Goal: Feedback & Contribution: Submit feedback/report problem

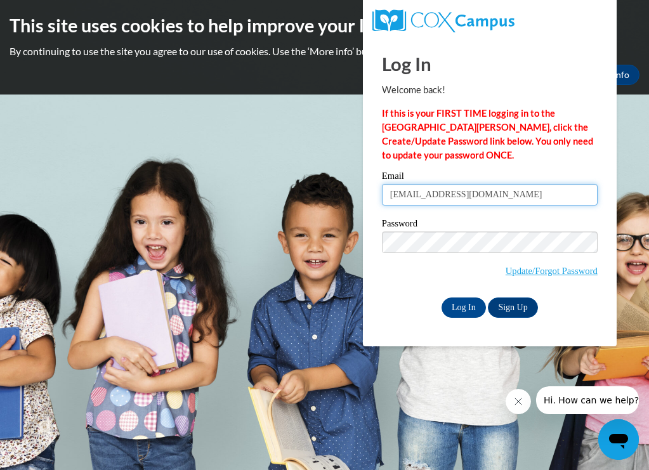
type input "davisl@turnerschools.org"
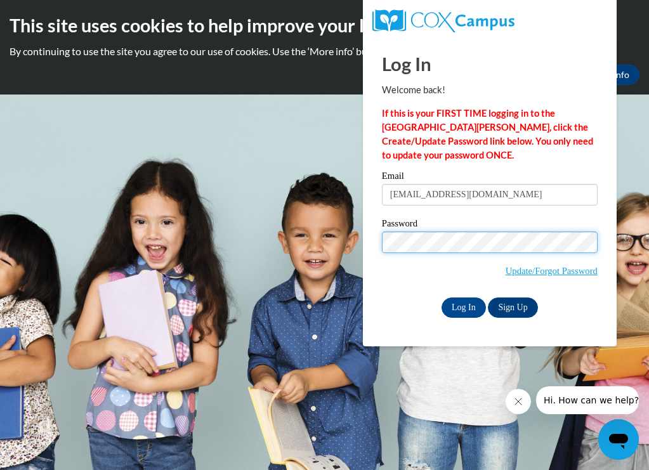
click at [463, 305] on input "Log In" at bounding box center [464, 308] width 44 height 20
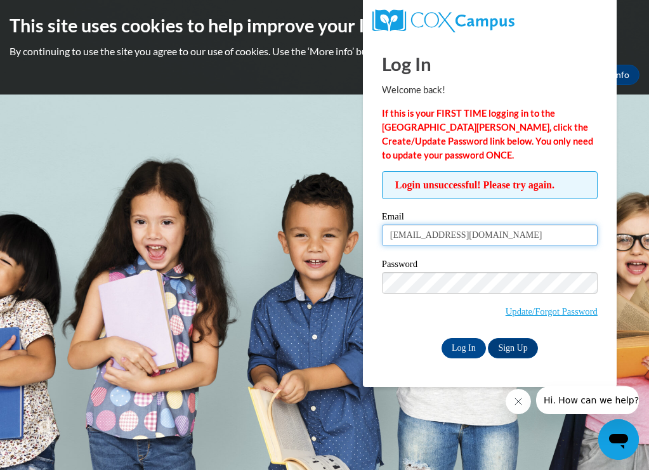
drag, startPoint x: 494, startPoint y: 237, endPoint x: 360, endPoint y: 245, distance: 134.1
type input "d"
type input "mlacedavis@gmail.com"
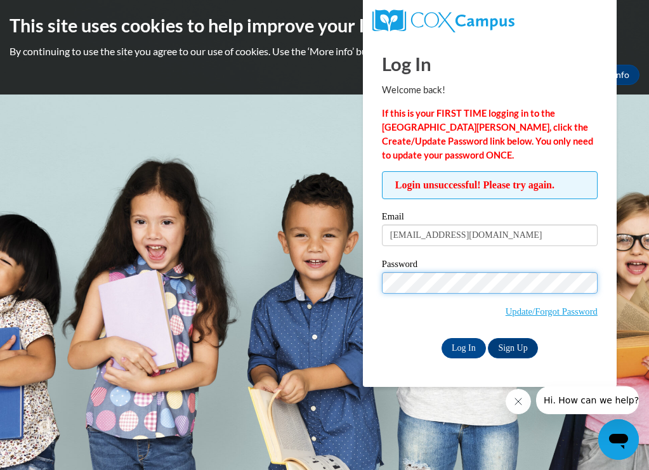
click at [463, 346] on input "Log In" at bounding box center [464, 348] width 44 height 20
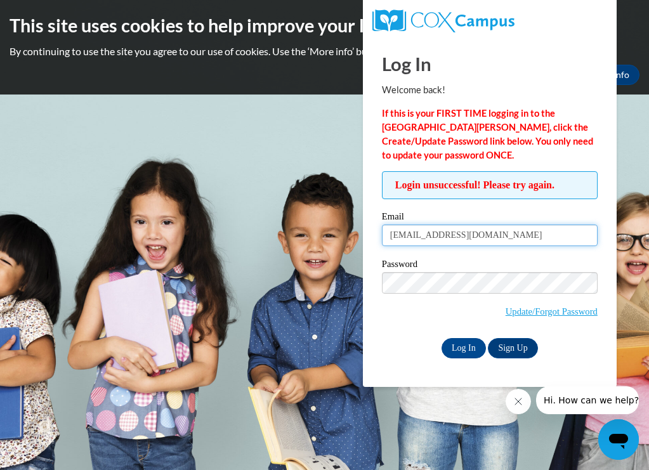
drag, startPoint x: 492, startPoint y: 241, endPoint x: 364, endPoint y: 237, distance: 127.6
type input "[EMAIL_ADDRESS][DOMAIN_NAME]"
click at [510, 348] on link "Sign Up" at bounding box center [512, 348] width 49 height 20
click at [459, 343] on input "Log In" at bounding box center [464, 348] width 44 height 20
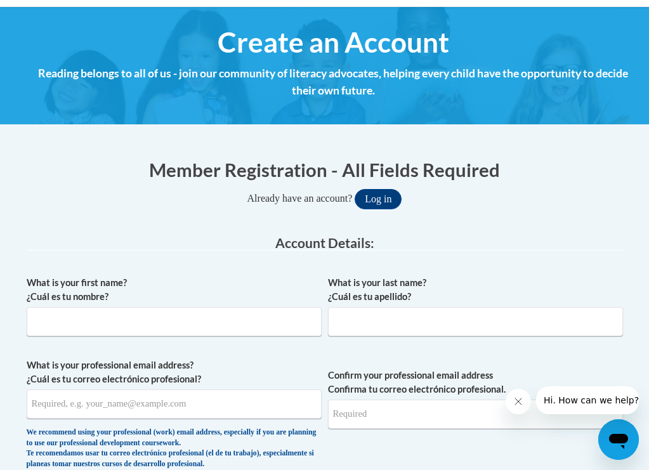
scroll to position [131, 0]
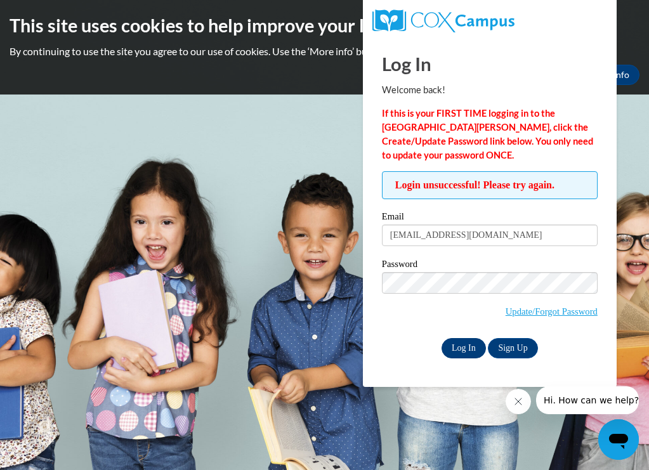
click at [457, 343] on input "Log In" at bounding box center [464, 348] width 44 height 20
click at [465, 343] on input "Log In" at bounding box center [464, 348] width 44 height 20
drag, startPoint x: 501, startPoint y: 232, endPoint x: 367, endPoint y: 239, distance: 133.4
click at [569, 399] on span "Hi. How can we help?" at bounding box center [591, 400] width 95 height 10
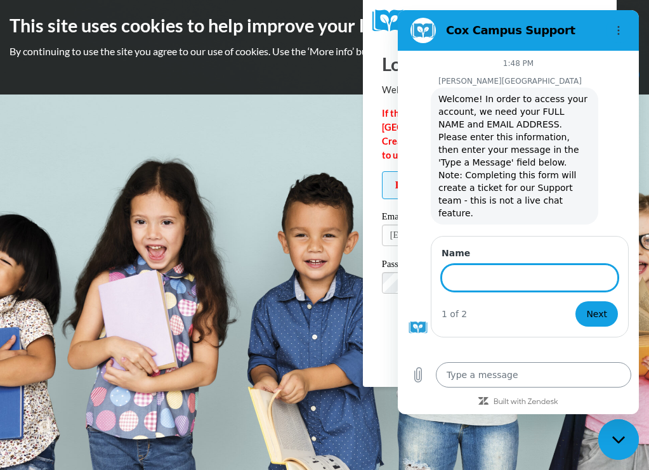
type textarea "x"
click at [462, 378] on textarea at bounding box center [533, 374] width 195 height 25
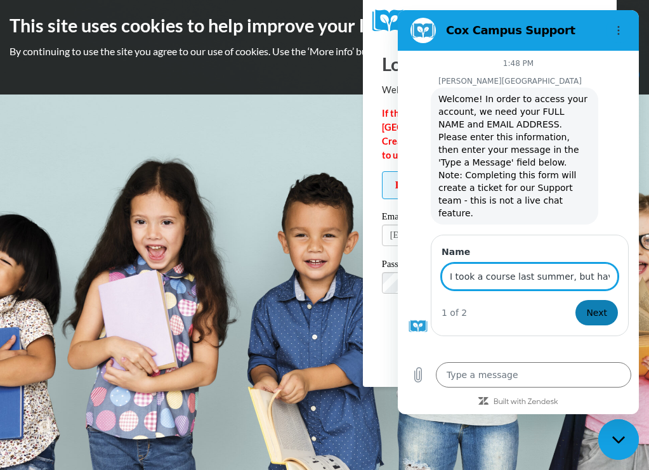
type input "I took a course last summer, but have left the district and need to access my a…"
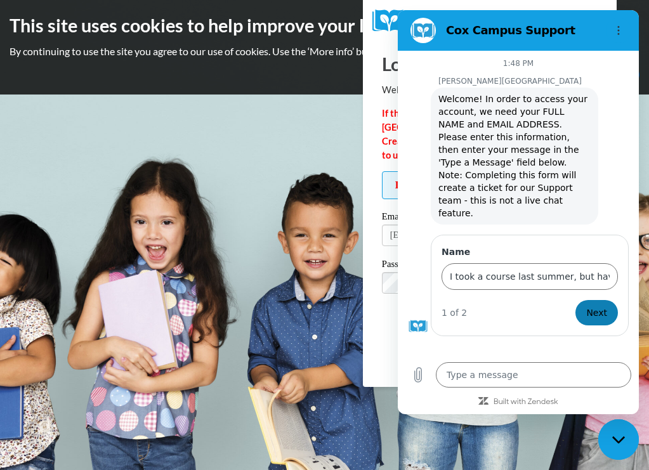
click at [600, 305] on span "Next" at bounding box center [596, 312] width 21 height 15
type textarea "x"
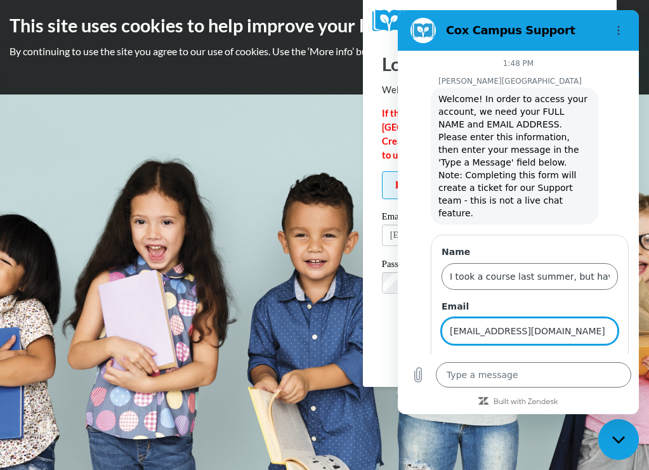
type input "mlacedavis@gmail.com"
click at [597, 355] on button "Send" at bounding box center [596, 367] width 44 height 25
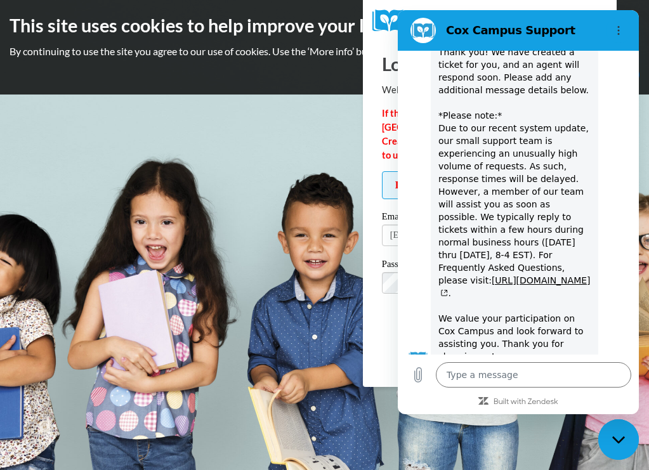
scroll to position [334, 0]
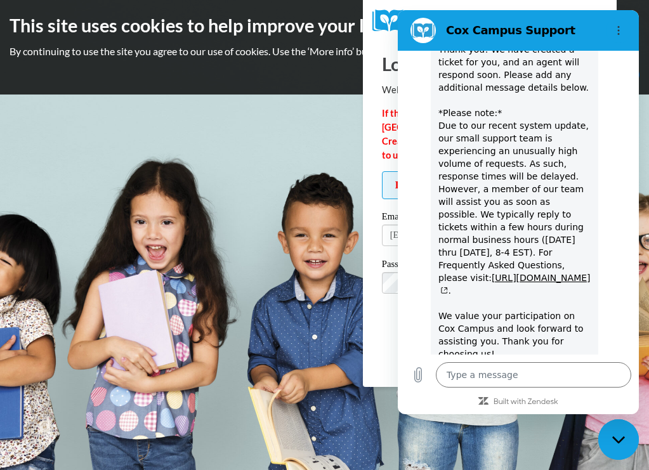
type textarea "x"
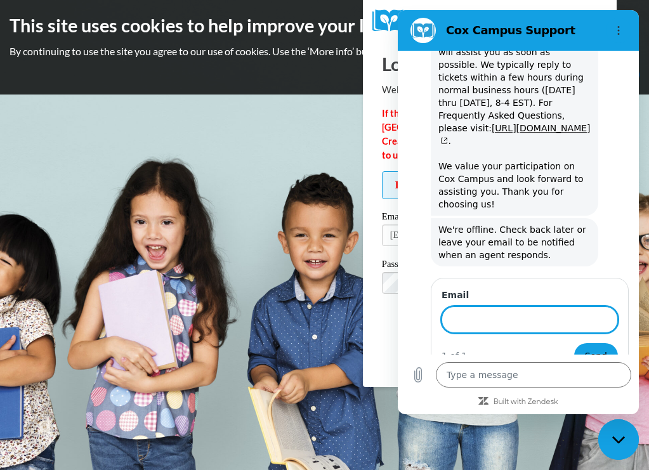
scroll to position [481, 0]
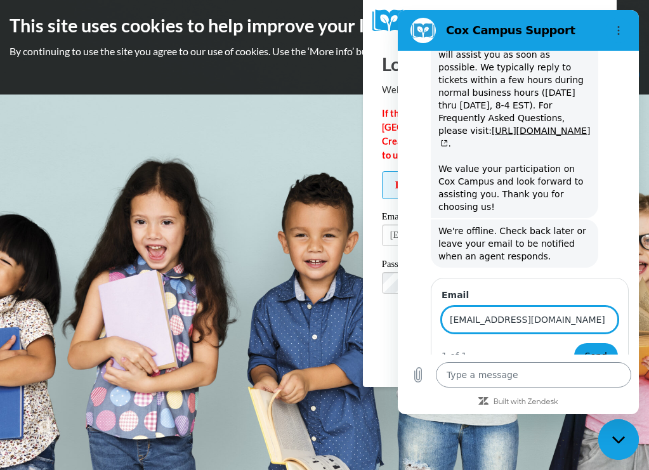
type input "mlacedavis@gmail.com"
click at [553, 371] on textarea at bounding box center [533, 374] width 195 height 25
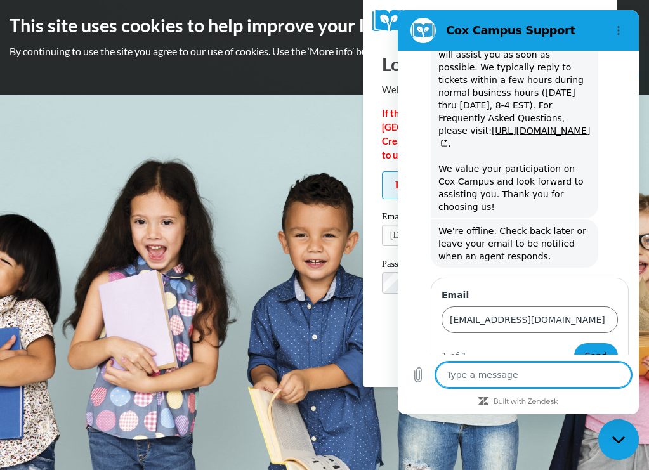
type textarea "T"
type textarea "x"
type textarea "Th"
type textarea "x"
type textarea "The"
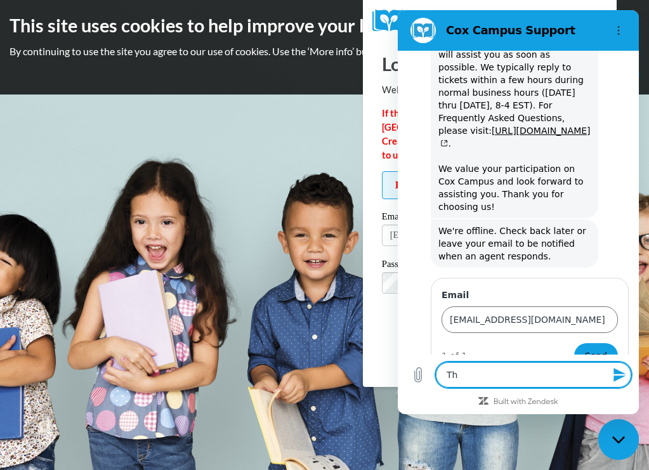
type textarea "x"
type textarea "The"
type textarea "x"
type textarea "The a"
type textarea "x"
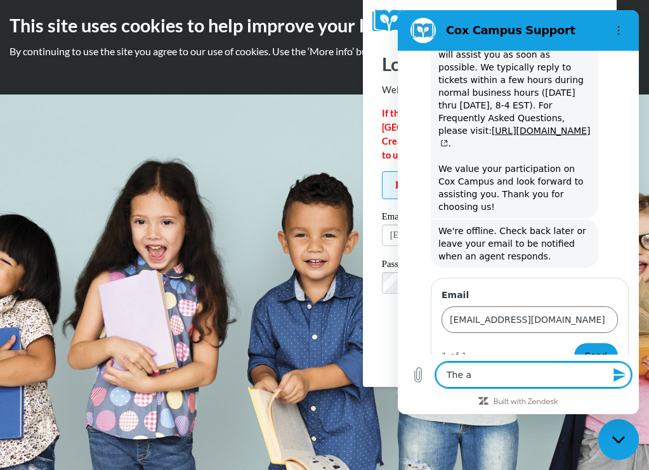
type textarea "The au"
type textarea "x"
type textarea "The aut"
type textarea "x"
type textarea "The auth"
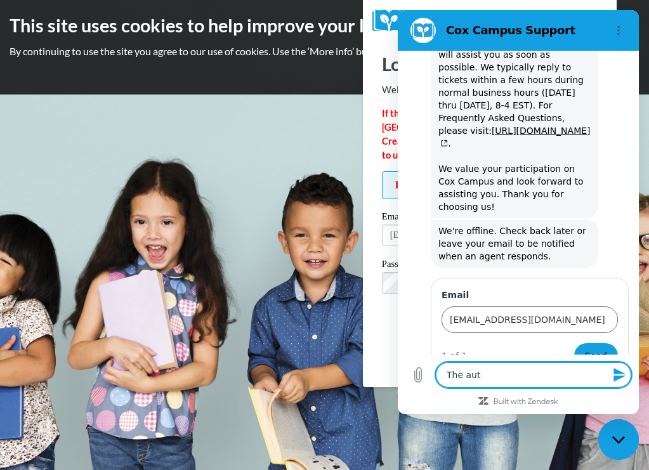
type textarea "x"
type textarea "The autho"
type textarea "x"
type textarea "The authou"
type textarea "x"
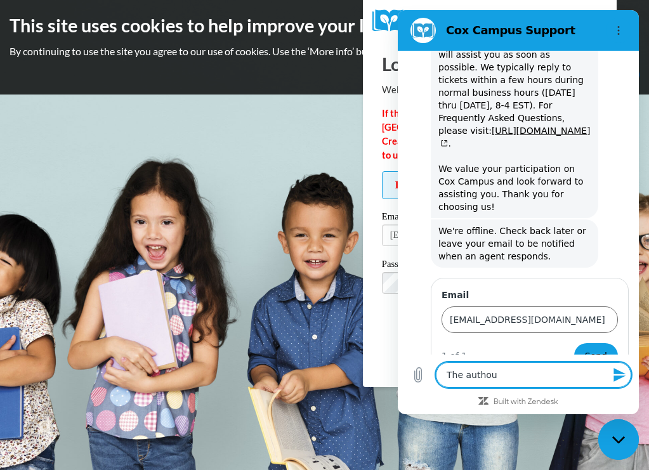
type textarea "The autho"
type textarea "x"
type textarea "The auth"
type textarea "x"
type textarea "The aut"
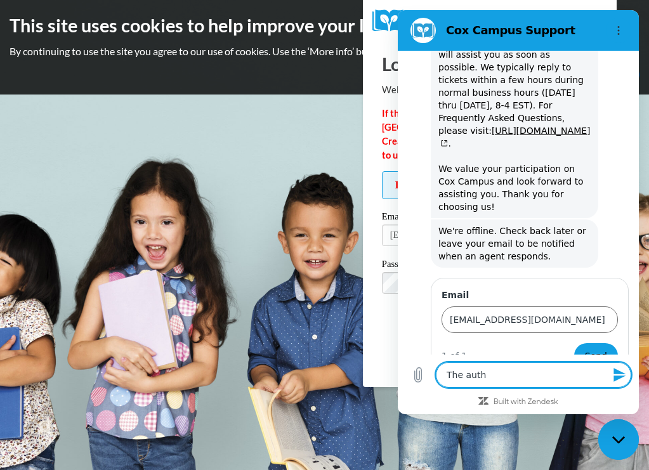
type textarea "x"
type textarea "The au"
type textarea "x"
type textarea "The a"
type textarea "x"
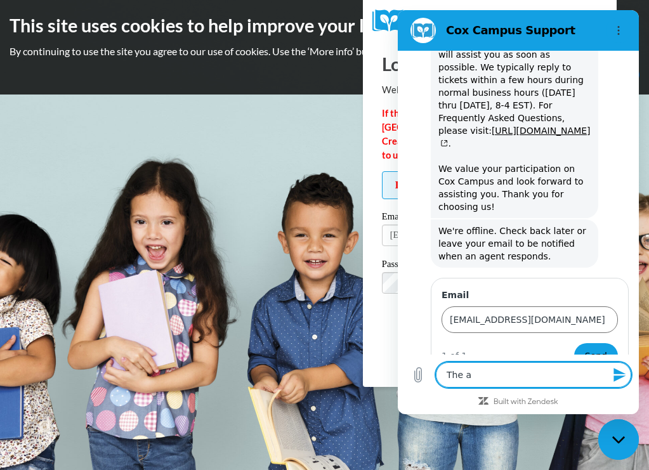
type textarea "The"
type textarea "x"
type textarea "The e"
type textarea "x"
type textarea "The em"
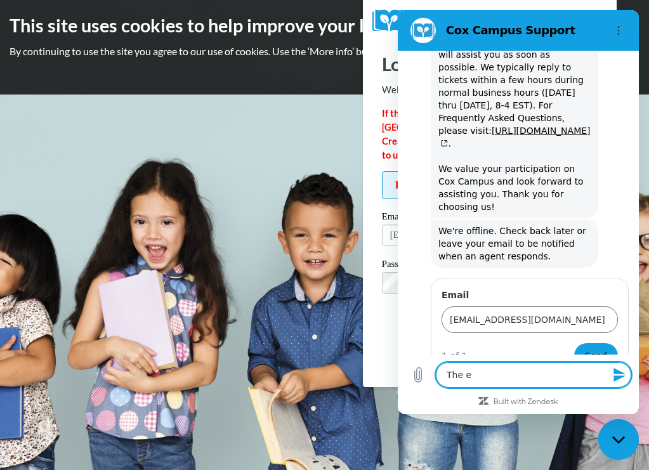
type textarea "x"
type textarea "The ema"
type textarea "x"
type textarea "The emai"
type textarea "x"
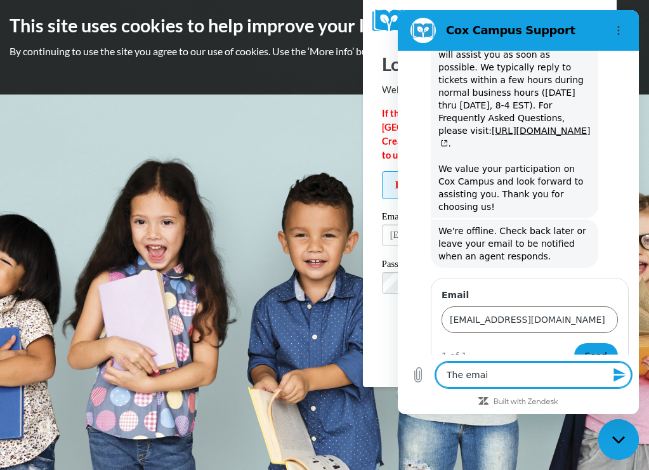
type textarea "The email"
type textarea "x"
type textarea "The email"
type textarea "x"
type textarea "The email I"
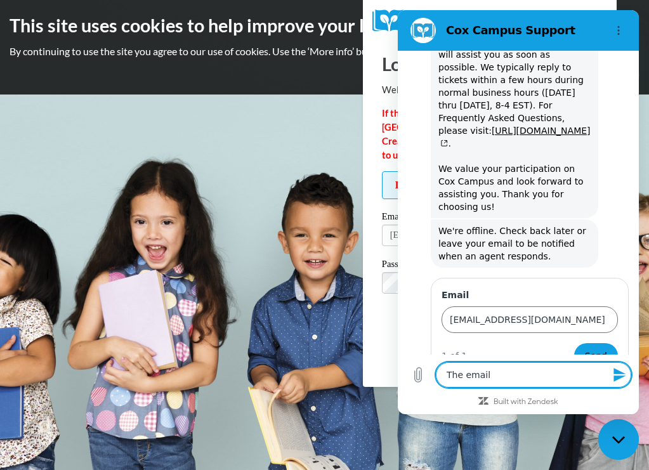
type textarea "x"
type textarea "The email I"
type textarea "x"
type textarea "The email I m"
type textarea "x"
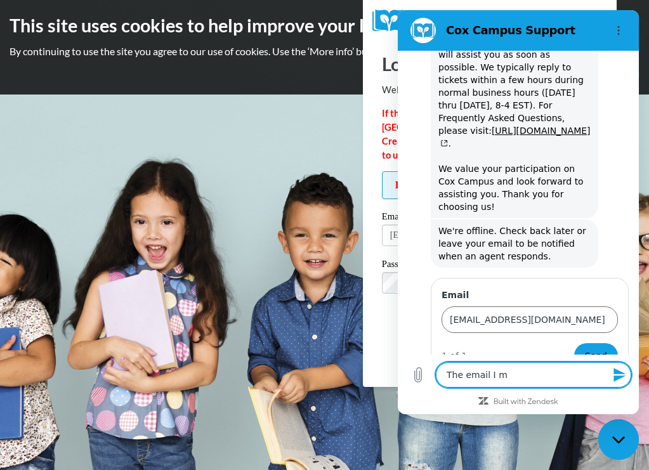
type textarea "The email I ma"
type textarea "x"
type textarea "The email I may"
type textarea "x"
type textarea "The email I may"
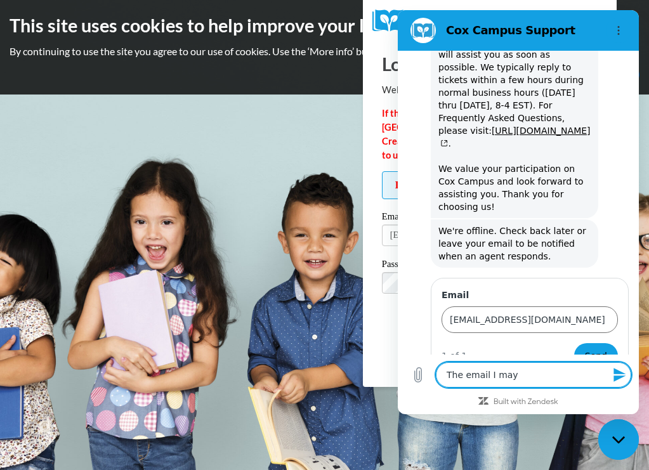
type textarea "x"
type textarea "The email I may h"
type textarea "x"
type textarea "The email I may ha"
type textarea "x"
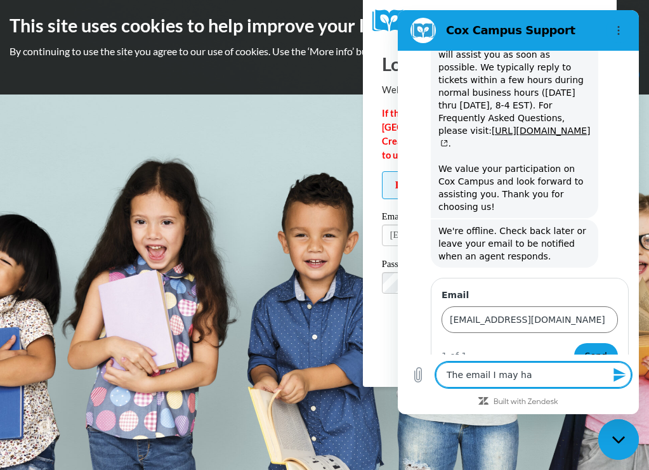
type textarea "The email I may hav"
type textarea "x"
type textarea "The email I may have"
type textarea "x"
type textarea "The email I may have"
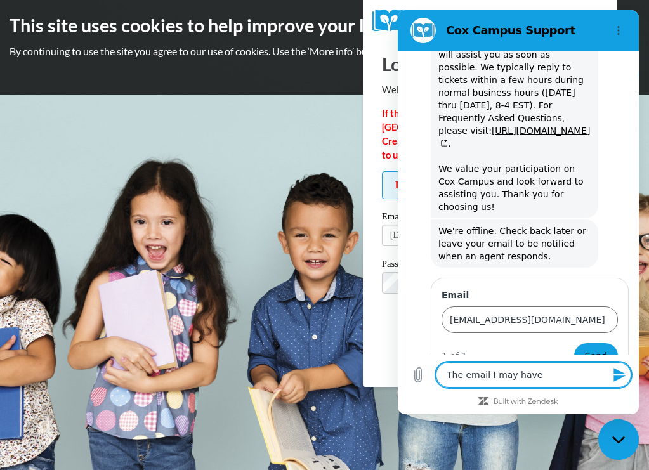
type textarea "x"
type textarea "The email I may have u"
type textarea "x"
type textarea "The email I may have us"
type textarea "x"
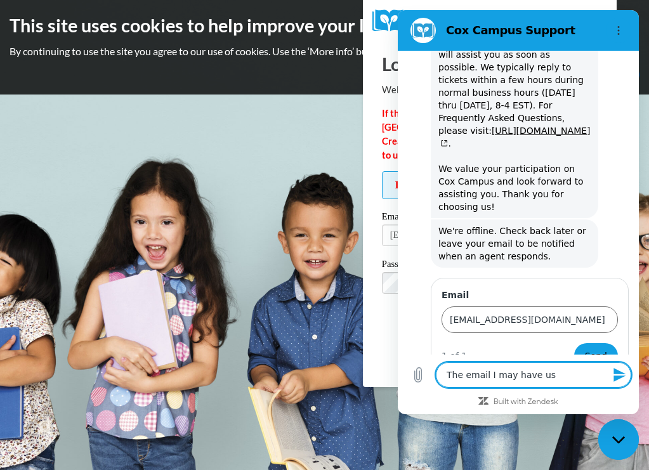
type textarea "The email I may have use"
type textarea "x"
type textarea "The email I may have used"
type textarea "x"
type textarea "The email I may have used"
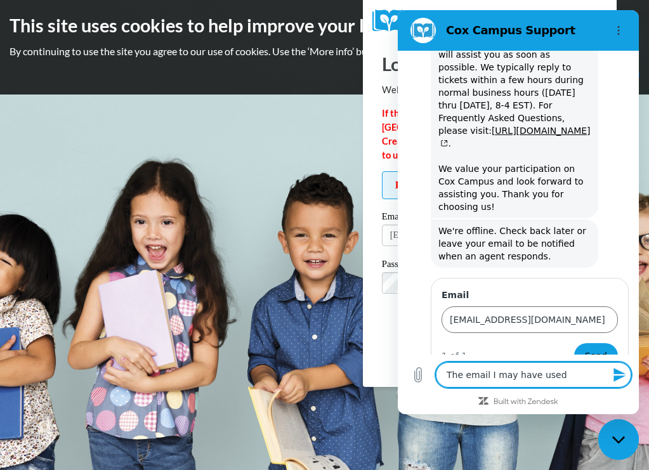
type textarea "x"
type textarea "The email I may have used f"
type textarea "x"
type textarea "The email I may have used fo"
type textarea "x"
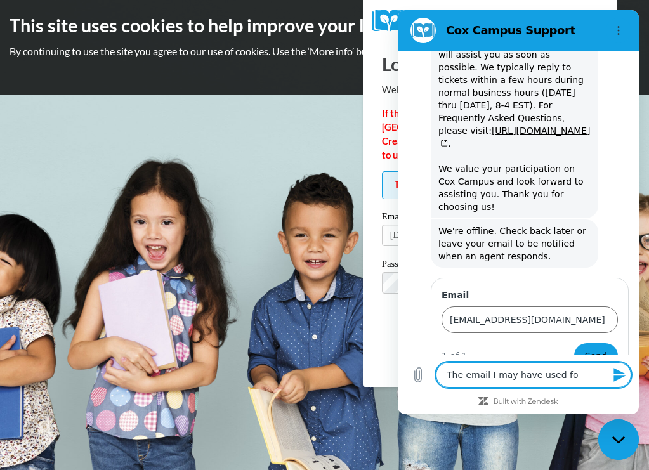
type textarea "The email I may have used for"
type textarea "x"
type textarea "The email I may have used for"
type textarea "x"
type textarea "The email I may have used for t"
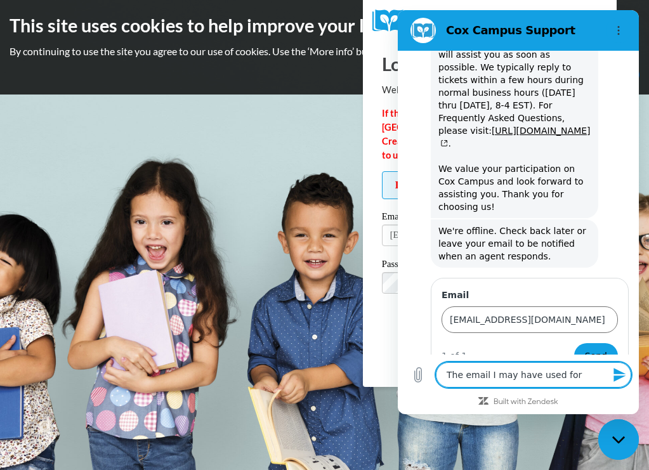
type textarea "x"
type textarea "The email I may have used for th"
type textarea "x"
type textarea "The email I may have used for the"
type textarea "x"
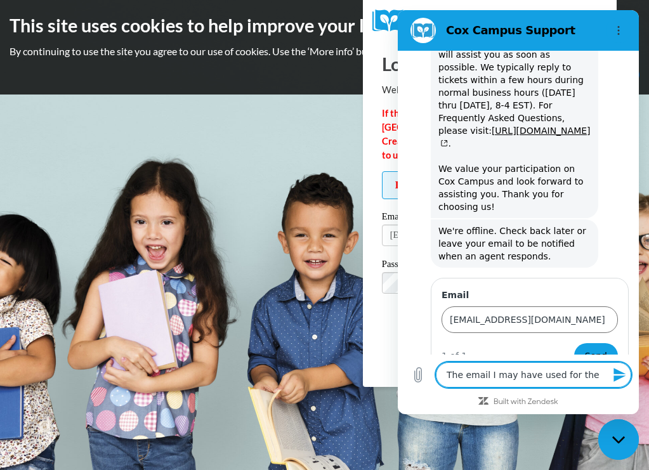
type textarea "The email I may have used for the"
type textarea "x"
type textarea "The email I may have used for the a"
type textarea "x"
type textarea "The email I may have used for the ac"
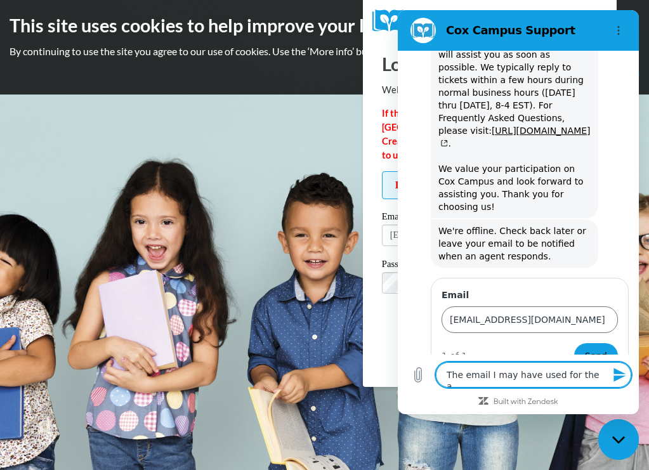
type textarea "x"
type textarea "The email I may have used for the acc"
type textarea "x"
type textarea "The email I may have used for the acco"
type textarea "x"
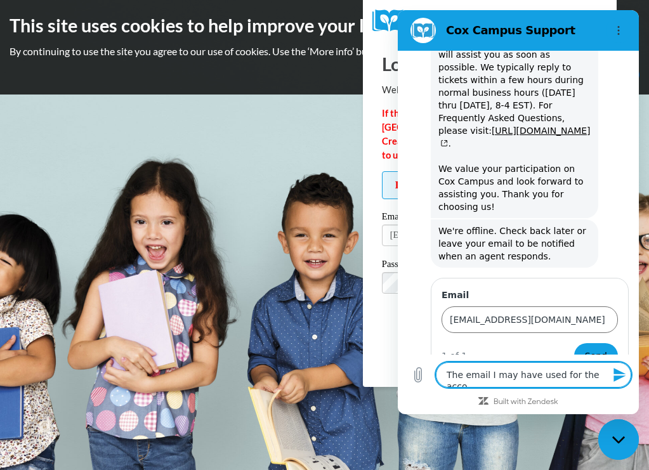
type textarea "The email I may have used for the accou"
type textarea "x"
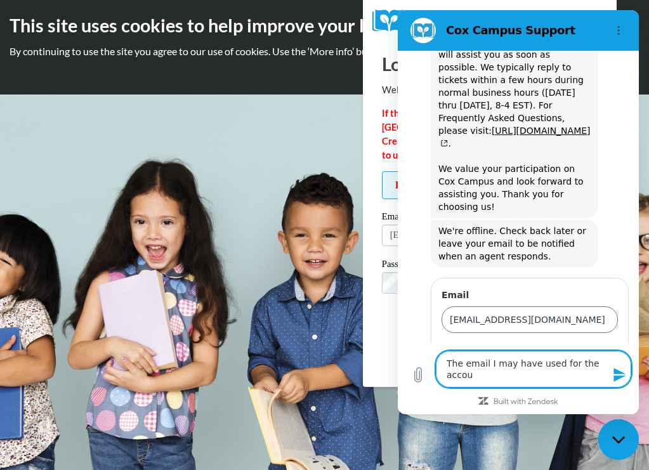
type textarea "The email I may have used for the accoun"
type textarea "x"
type textarea "The email I may have used for the account"
type textarea "x"
type textarea "The email I may have used for the account"
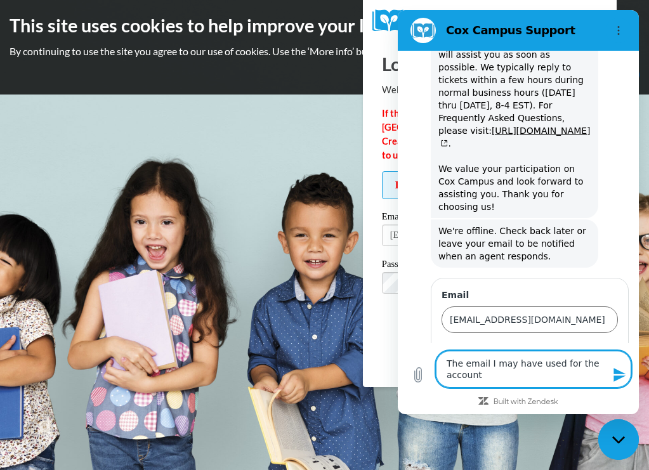
type textarea "x"
type textarea "The email I may have used for the account w"
type textarea "x"
type textarea "The email I may have used for the account wa"
type textarea "x"
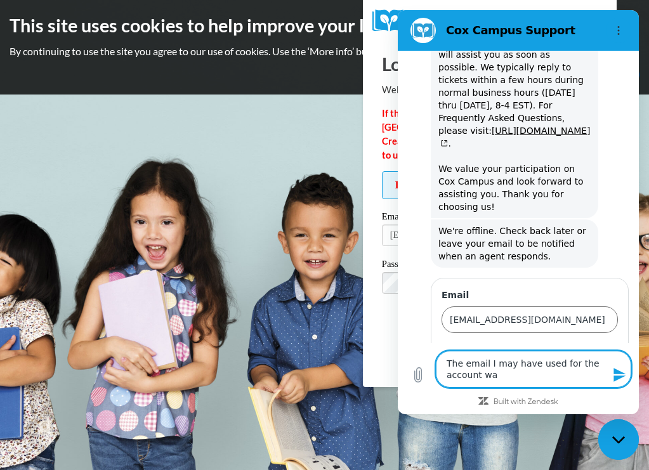
type textarea "The email I may have used for the account was"
type textarea "x"
type textarea "The email I may have used for the account was"
type textarea "x"
type textarea "The email I may have used for the account was d"
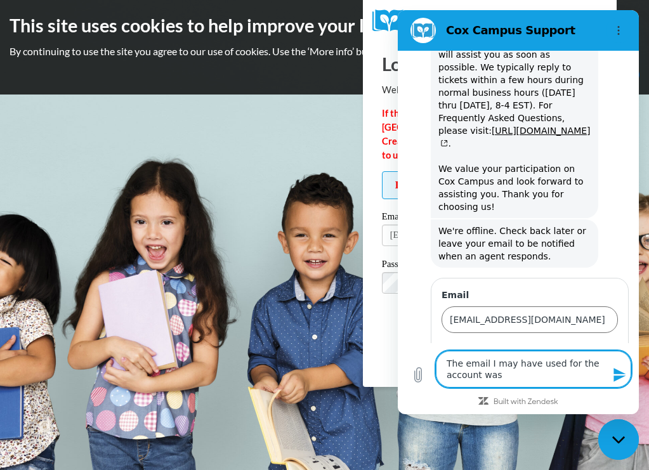
type textarea "x"
type textarea "The email I may have used for the account was da"
type textarea "x"
type textarea "The email I may have used for the account was dav"
type textarea "x"
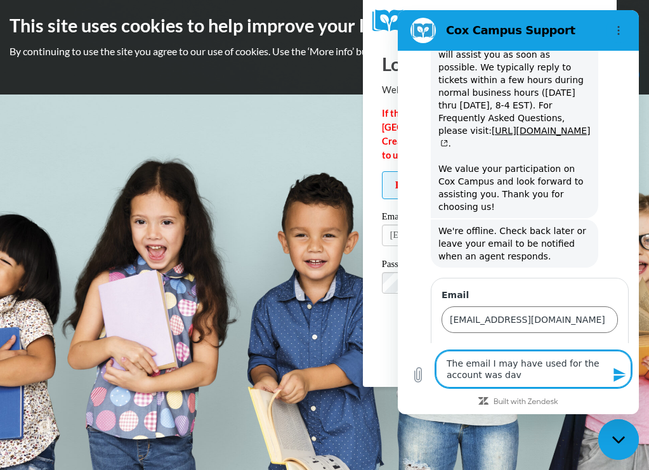
type textarea "The email I may have used for the account was davi"
type textarea "x"
type textarea "The email I may have used for the account was davis"
type textarea "x"
type textarea "The email I may have used for the account was davisl"
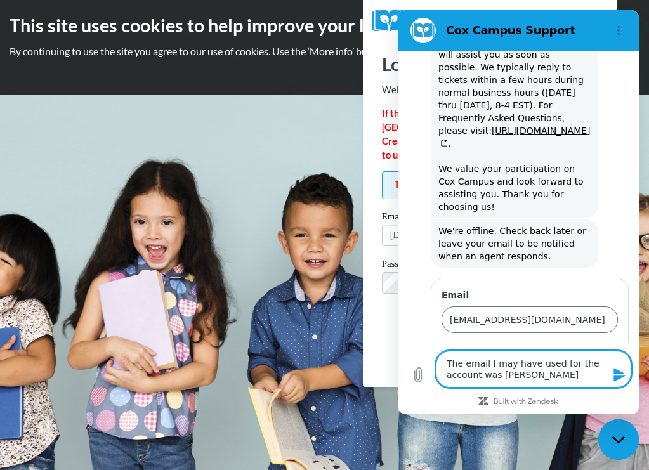
type textarea "x"
type textarea "The email I may have used for the account was davisl@"
type textarea "x"
type textarea "The email I may have used for the account was davisl@t"
type textarea "x"
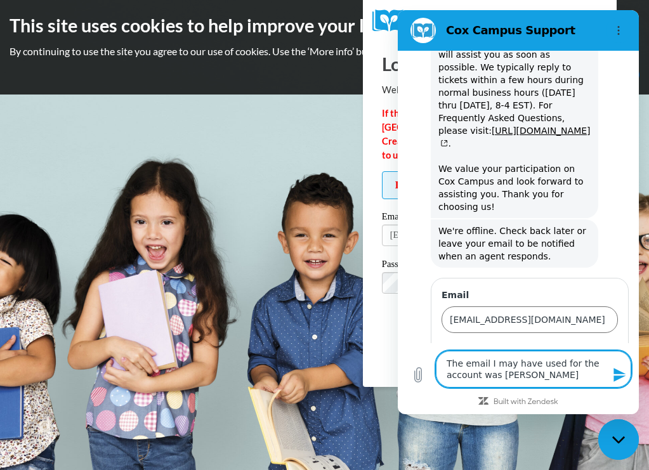
type textarea "The email I may have used for the account was davisl@tu"
type textarea "x"
type textarea "The email I may have used for the account was davisl@tur"
type textarea "x"
type textarea "The email I may have used for the account was davisl@turn"
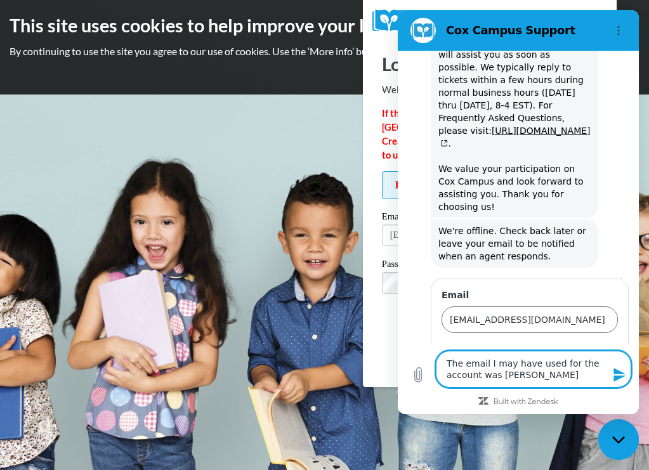
type textarea "x"
type textarea "The email I may have used for the account was davisl@turne"
type textarea "x"
type textarea "The email I may have used for the account was davisl@turner"
type textarea "x"
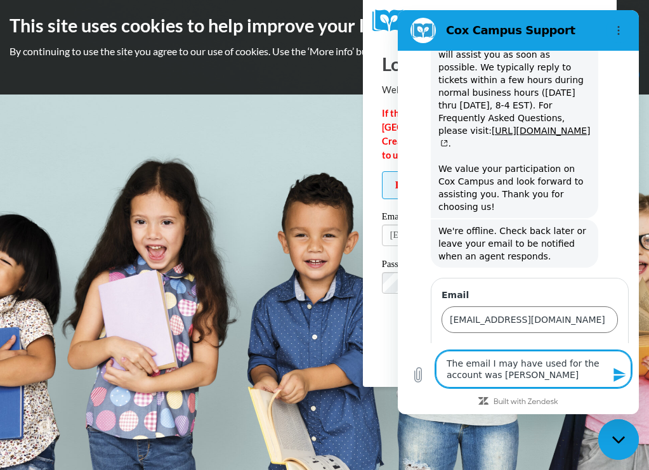
type textarea "The email I may have used for the account was davisl@turners"
type textarea "x"
type textarea "The email I may have used for the account was davisl@turnersc"
type textarea "x"
type textarea "The email I may have used for the account was davisl@turnersch"
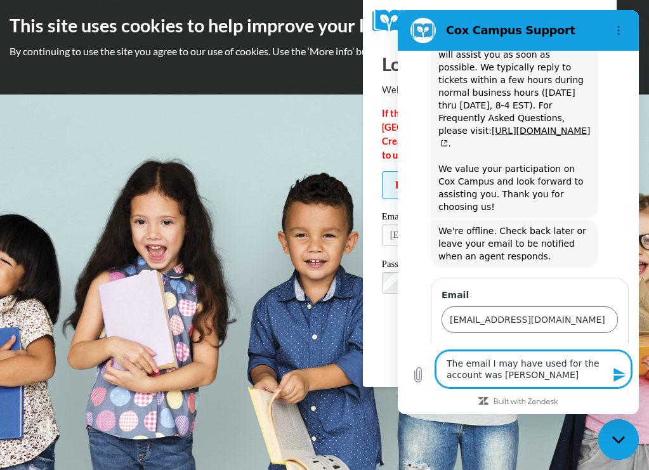
type textarea "x"
type textarea "The email I may have used for the account was davisl@turnerscho"
type textarea "x"
type textarea "The email I may have used for the account was davisl@turnerschoo"
type textarea "x"
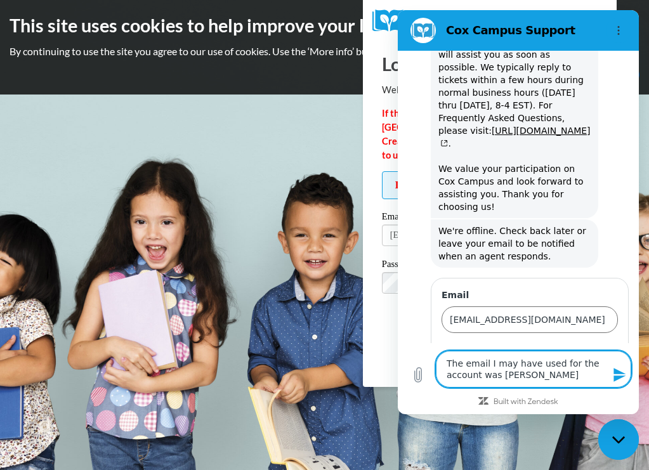
type textarea "The email I may have used for the account was davisl@turnerschool"
type textarea "x"
type textarea "The email I may have used for the account was davisl@turnerschools"
type textarea "x"
type textarea "The email I may have used for the account was davisl@turnerschools."
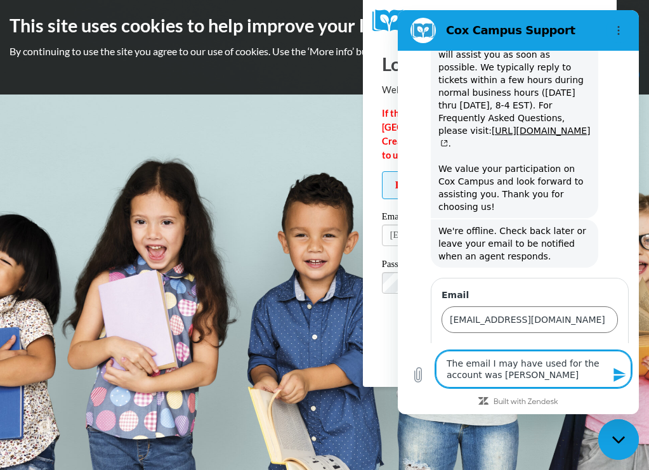
type textarea "x"
type textarea "The email I may have used for the account was davisl@turnerschools.o"
type textarea "x"
type textarea "The email I may have used for the account was davisl@turnerschools.or"
type textarea "x"
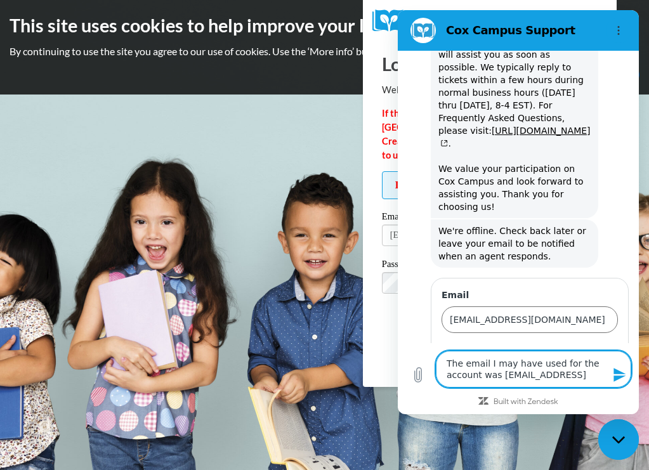
type textarea "The email I may have used for the account was davisl@turnerschools.org"
type textarea "x"
type textarea "The email I may have used for the account was davisl@turnerschools.org"
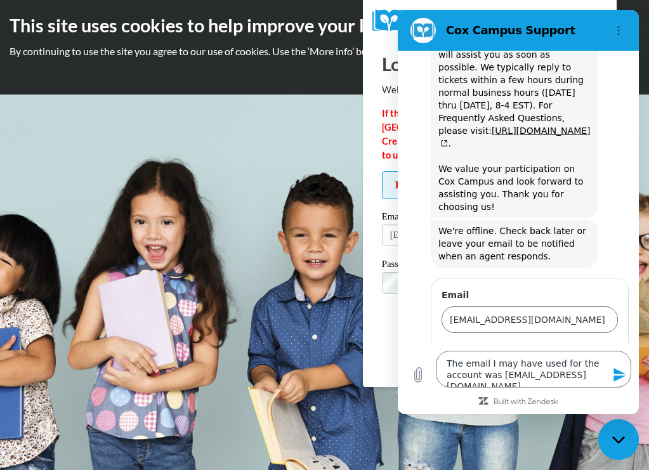
click at [620, 375] on icon "Send message" at bounding box center [619, 374] width 15 height 15
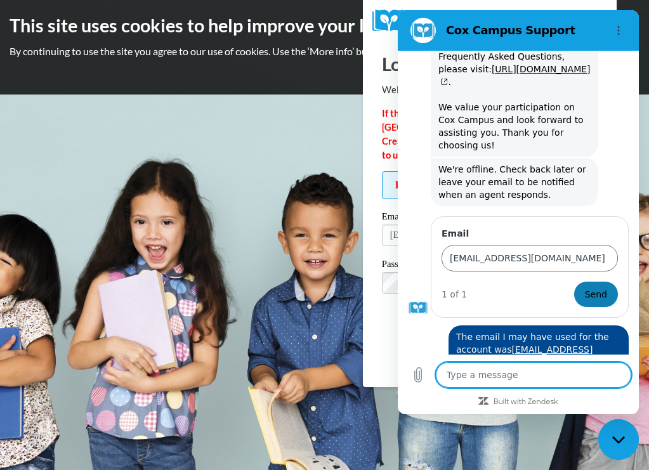
scroll to position [545, 0]
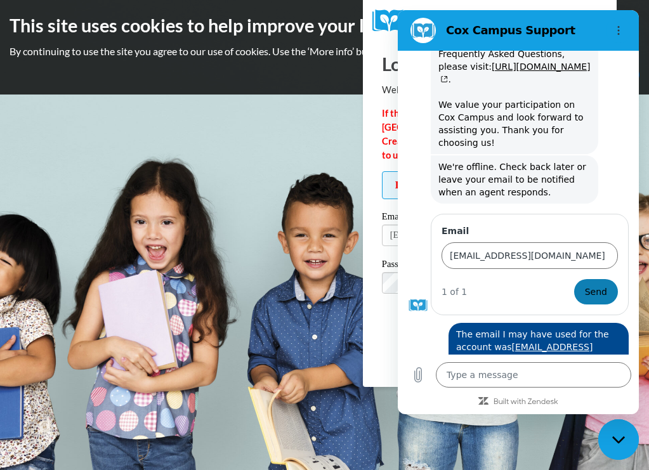
click at [595, 284] on span "Send" at bounding box center [596, 291] width 22 height 15
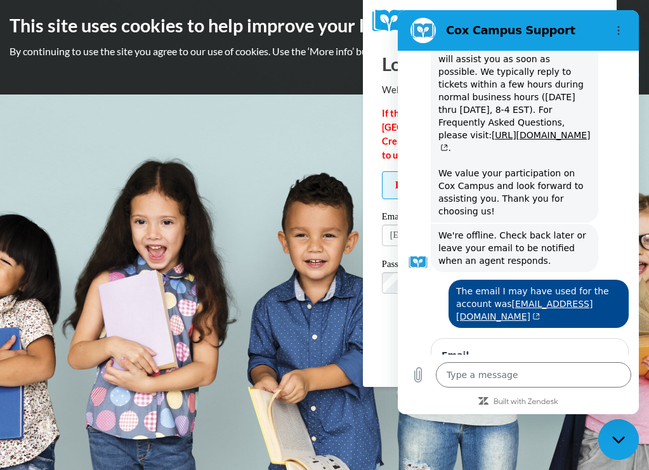
type textarea "x"
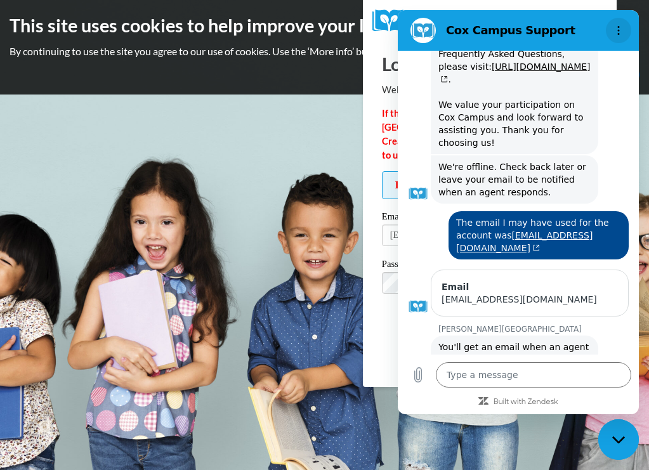
click at [620, 42] on button "Options menu" at bounding box center [618, 30] width 25 height 25
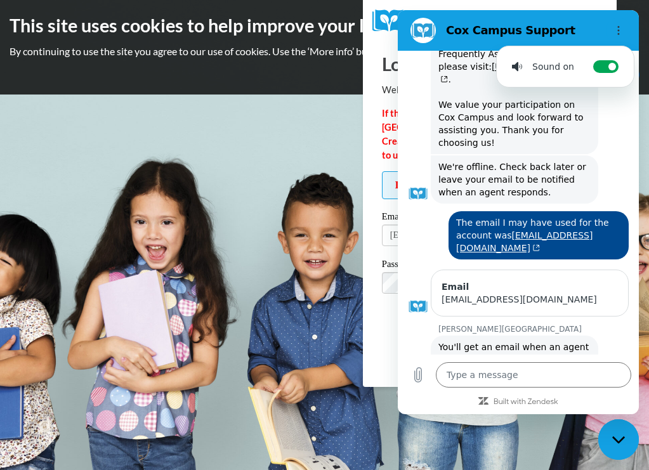
click at [295, 176] on body "This site uses cookies to help improve your learning experience. By continuing …" at bounding box center [324, 235] width 649 height 470
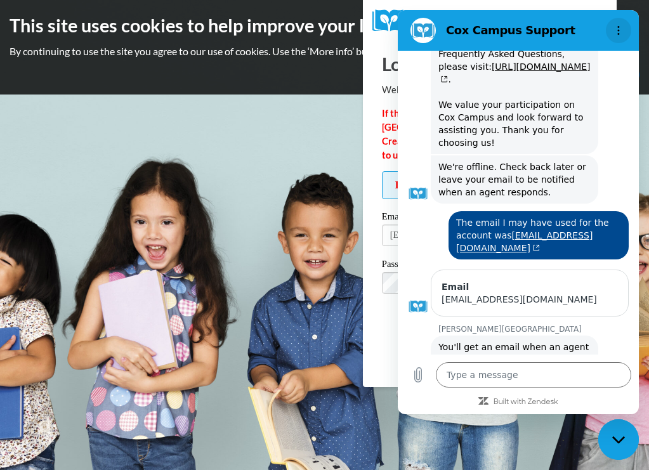
click at [620, 28] on icon "Options menu" at bounding box center [619, 30] width 10 height 10
